Goal: Task Accomplishment & Management: Use online tool/utility

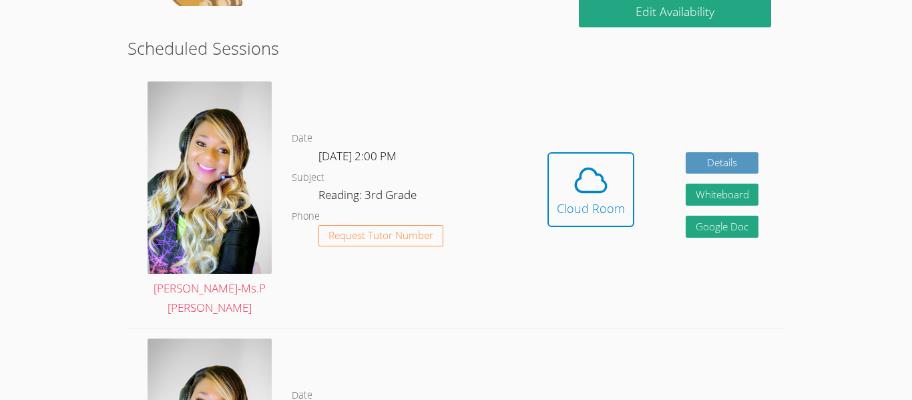
scroll to position [345, 0]
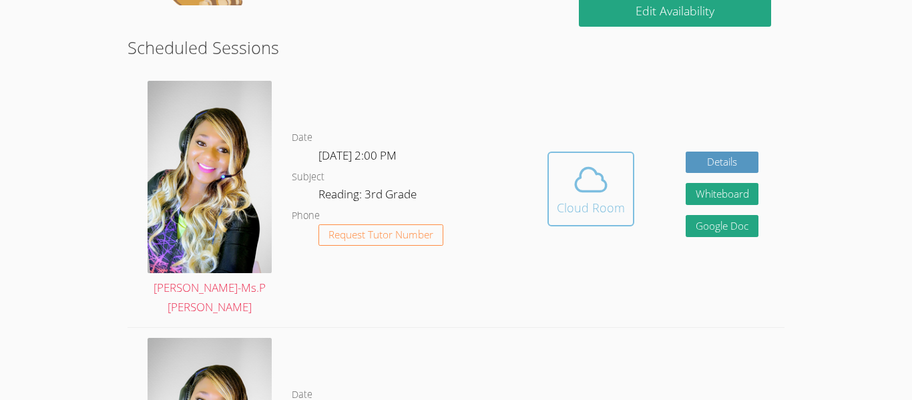
click at [598, 176] on icon at bounding box center [590, 179] width 37 height 37
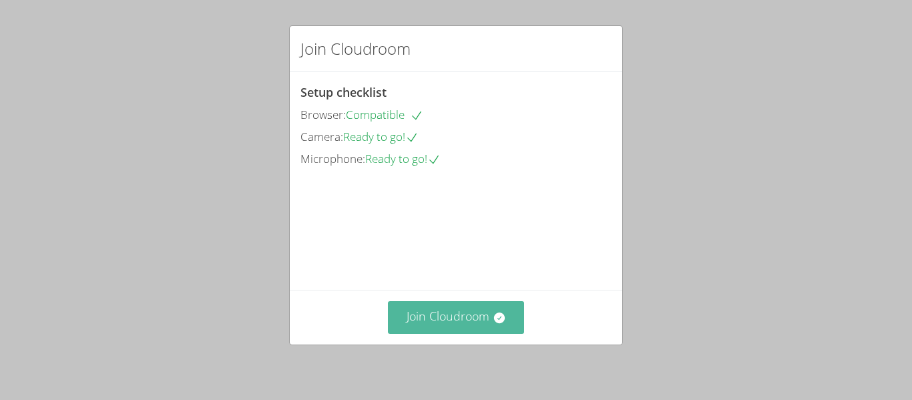
click at [480, 307] on button "Join Cloudroom" at bounding box center [456, 317] width 137 height 33
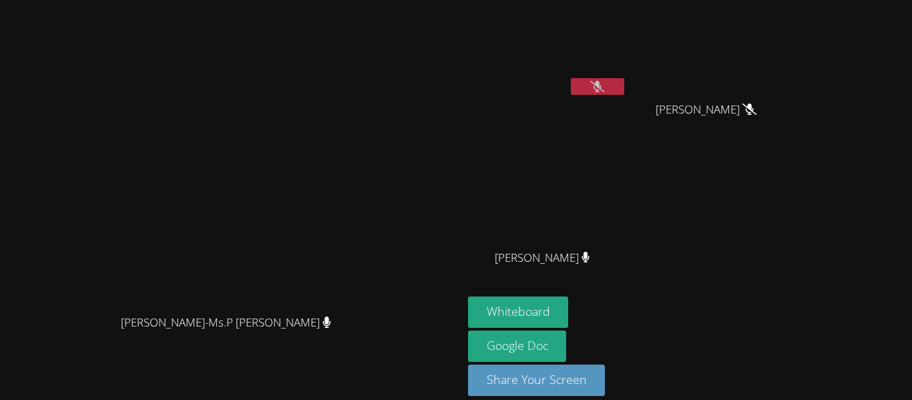
click at [624, 78] on button at bounding box center [597, 86] width 53 height 17
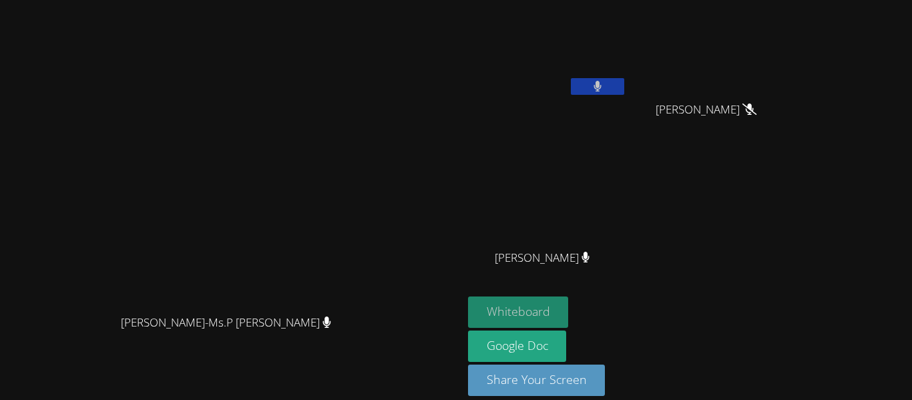
click at [569, 307] on button "Whiteboard" at bounding box center [518, 311] width 101 height 31
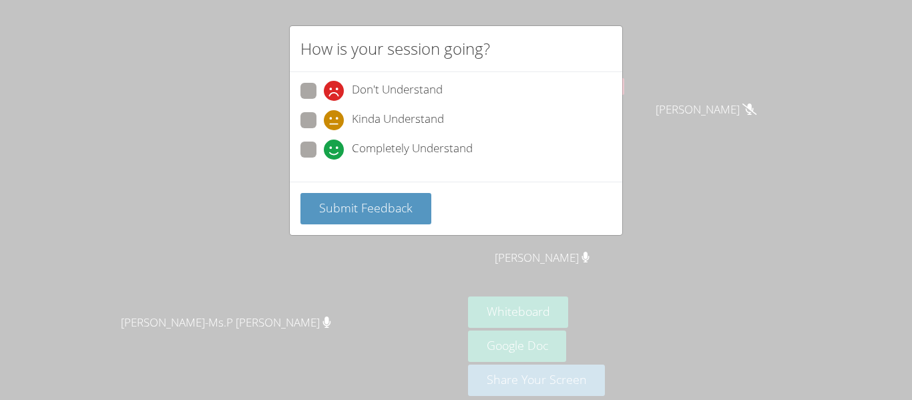
click at [336, 154] on icon at bounding box center [334, 150] width 20 height 20
click at [335, 153] on input "Completely Understand" at bounding box center [329, 147] width 11 height 11
radio input "true"
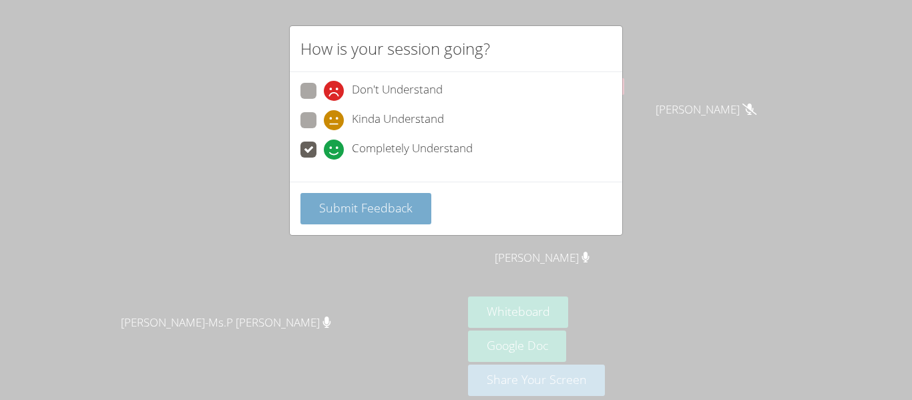
click at [407, 198] on button "Submit Feedback" at bounding box center [365, 208] width 131 height 31
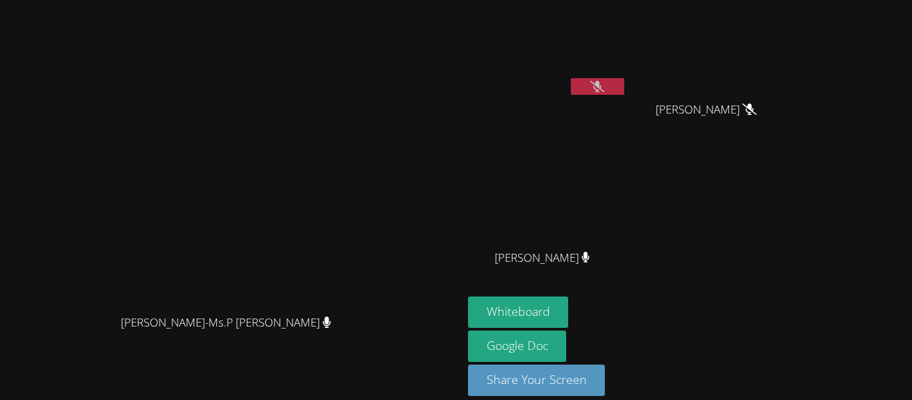
click at [624, 83] on button at bounding box center [597, 86] width 53 height 17
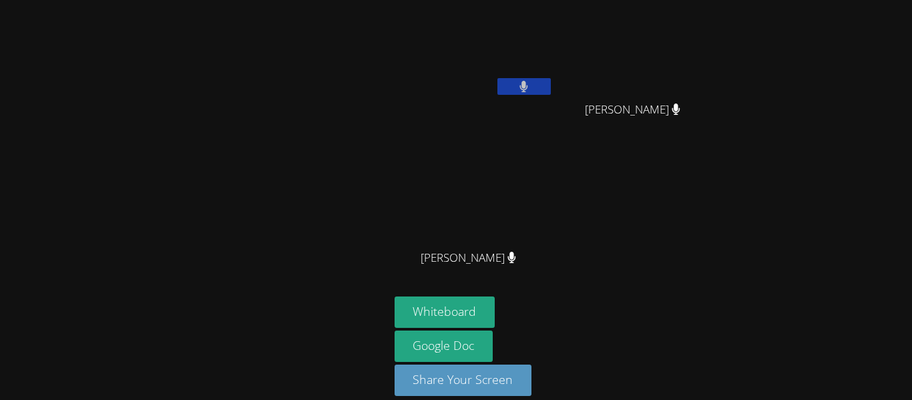
click at [672, 315] on div "Whiteboard Google Doc Share Your Screen" at bounding box center [556, 351] width 323 height 110
